Goal: Navigation & Orientation: Go to known website

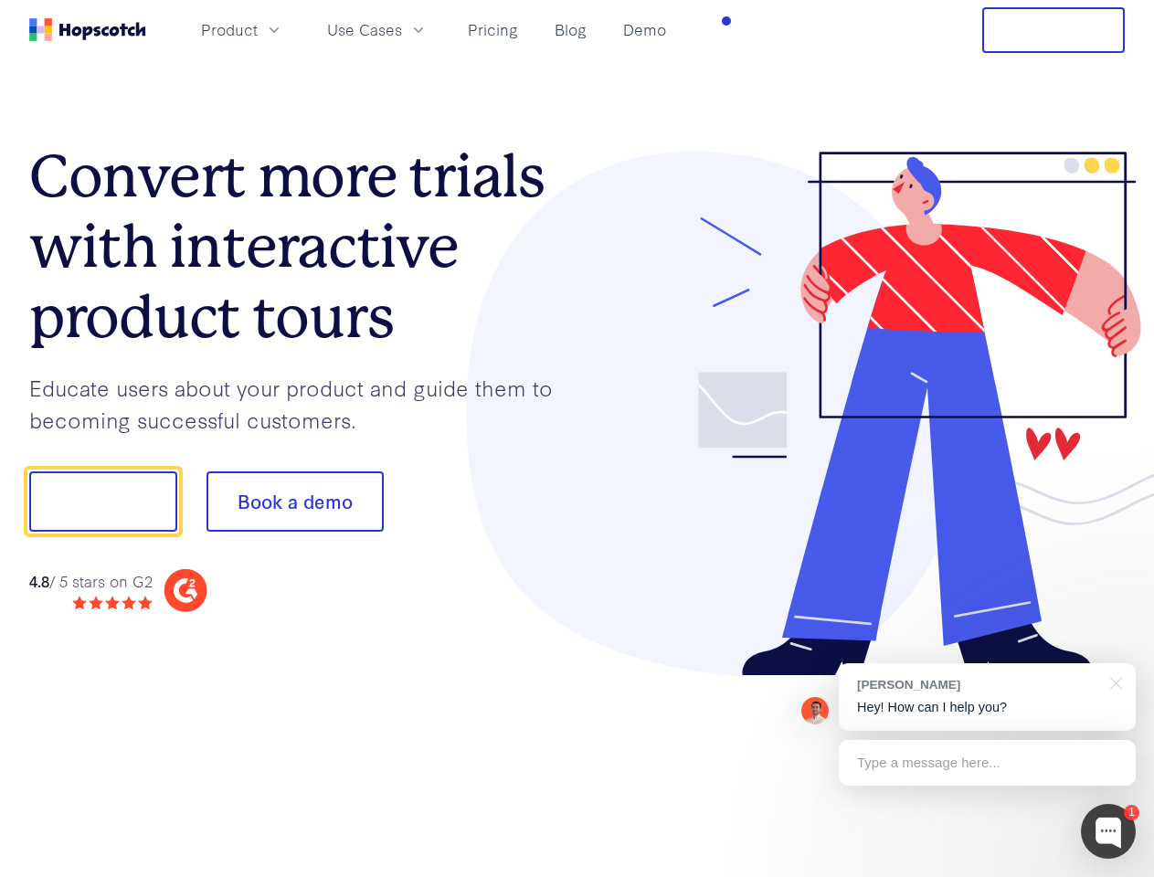
click at [578, 439] on div at bounding box center [852, 414] width 548 height 525
click at [258, 29] on span "Product" at bounding box center [229, 29] width 57 height 23
click at [402, 29] on span "Use Cases" at bounding box center [364, 29] width 75 height 23
click at [1054, 30] on button "Free Trial" at bounding box center [1053, 30] width 143 height 46
click at [102, 502] on button "Show me!" at bounding box center [103, 502] width 148 height 60
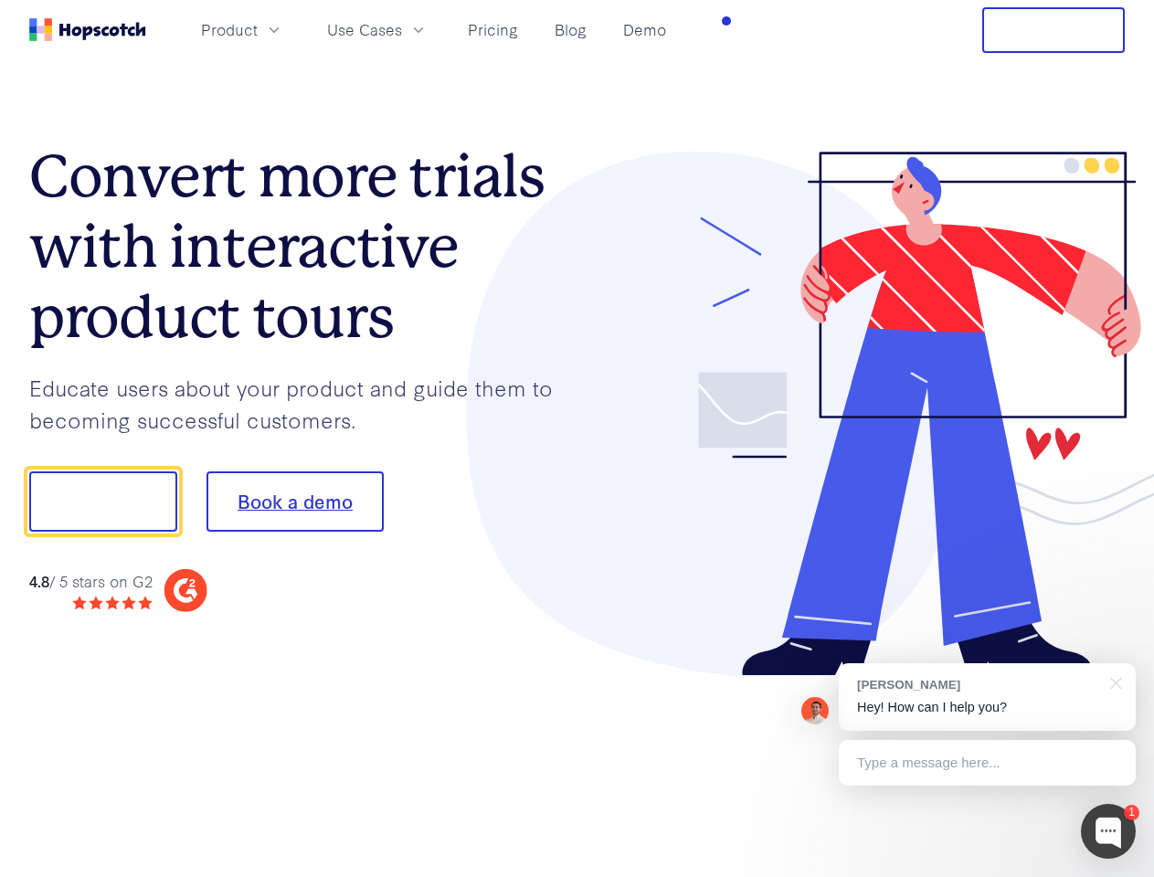
click at [294, 502] on button "Book a demo" at bounding box center [295, 502] width 177 height 60
click at [1108, 832] on div at bounding box center [1108, 831] width 55 height 55
click at [987, 697] on div "[PERSON_NAME] Hey! How can I help you?" at bounding box center [987, 697] width 297 height 68
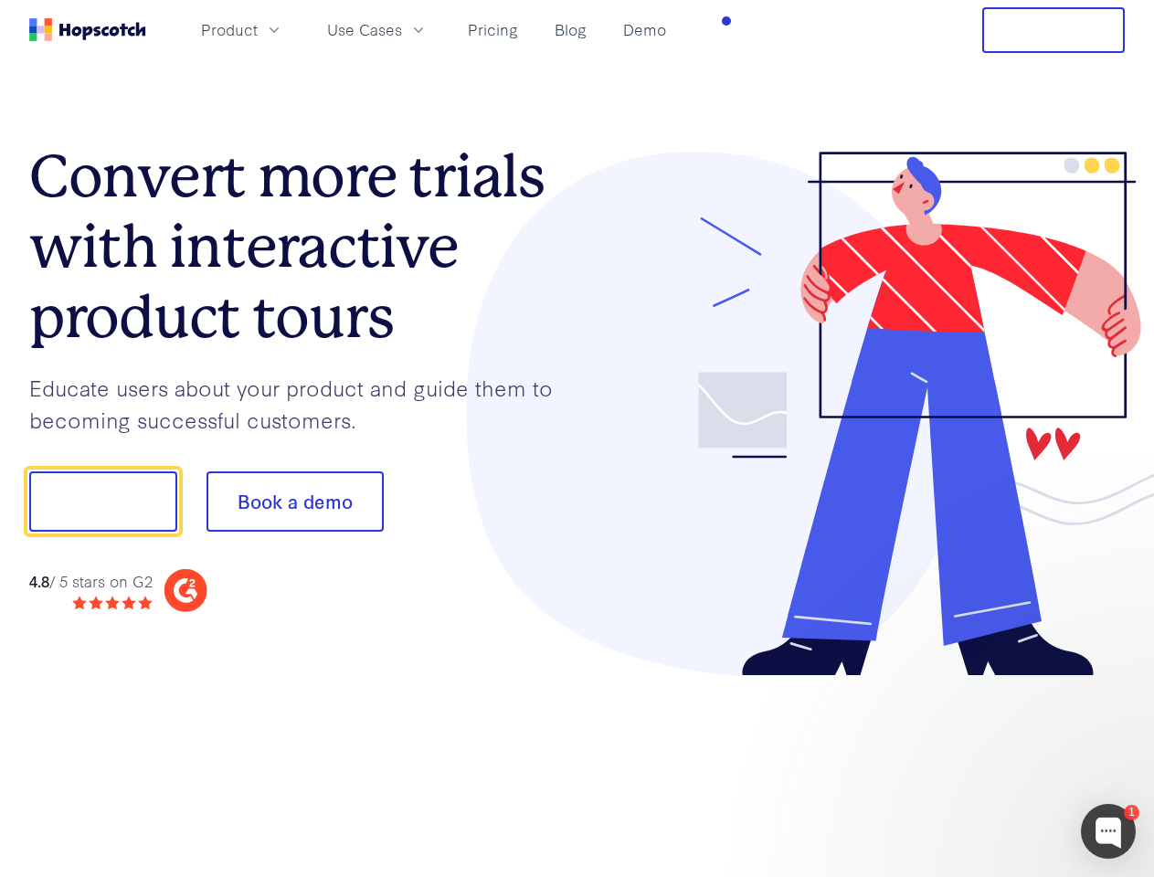
click at [1113, 682] on div at bounding box center [964, 622] width 343 height 365
click at [987, 763] on div at bounding box center [964, 622] width 343 height 365
